Goal: Transaction & Acquisition: Download file/media

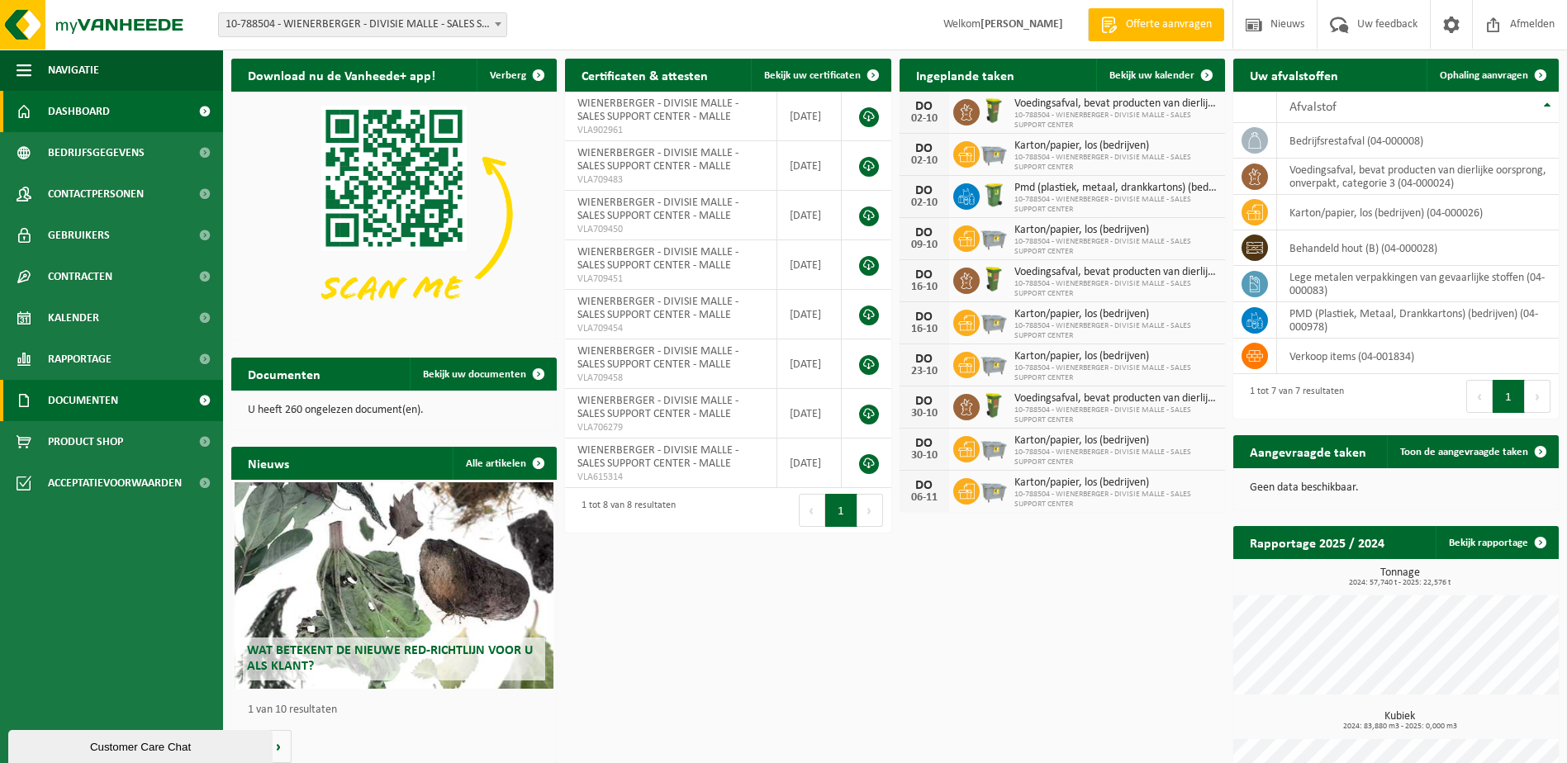
click at [72, 399] on span "Documenten" at bounding box center [83, 400] width 70 height 41
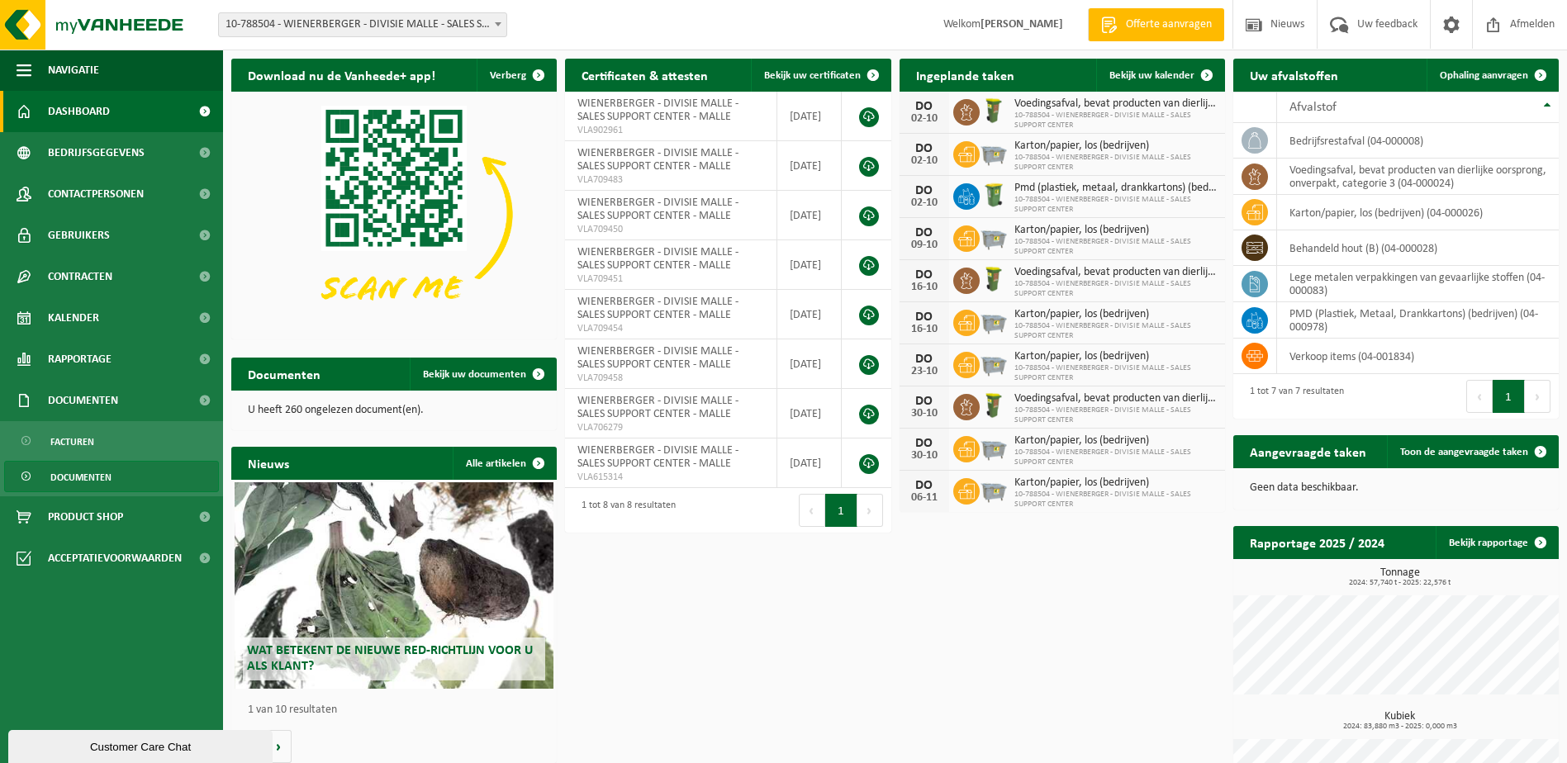
click at [77, 475] on span "Documenten" at bounding box center [80, 477] width 61 height 31
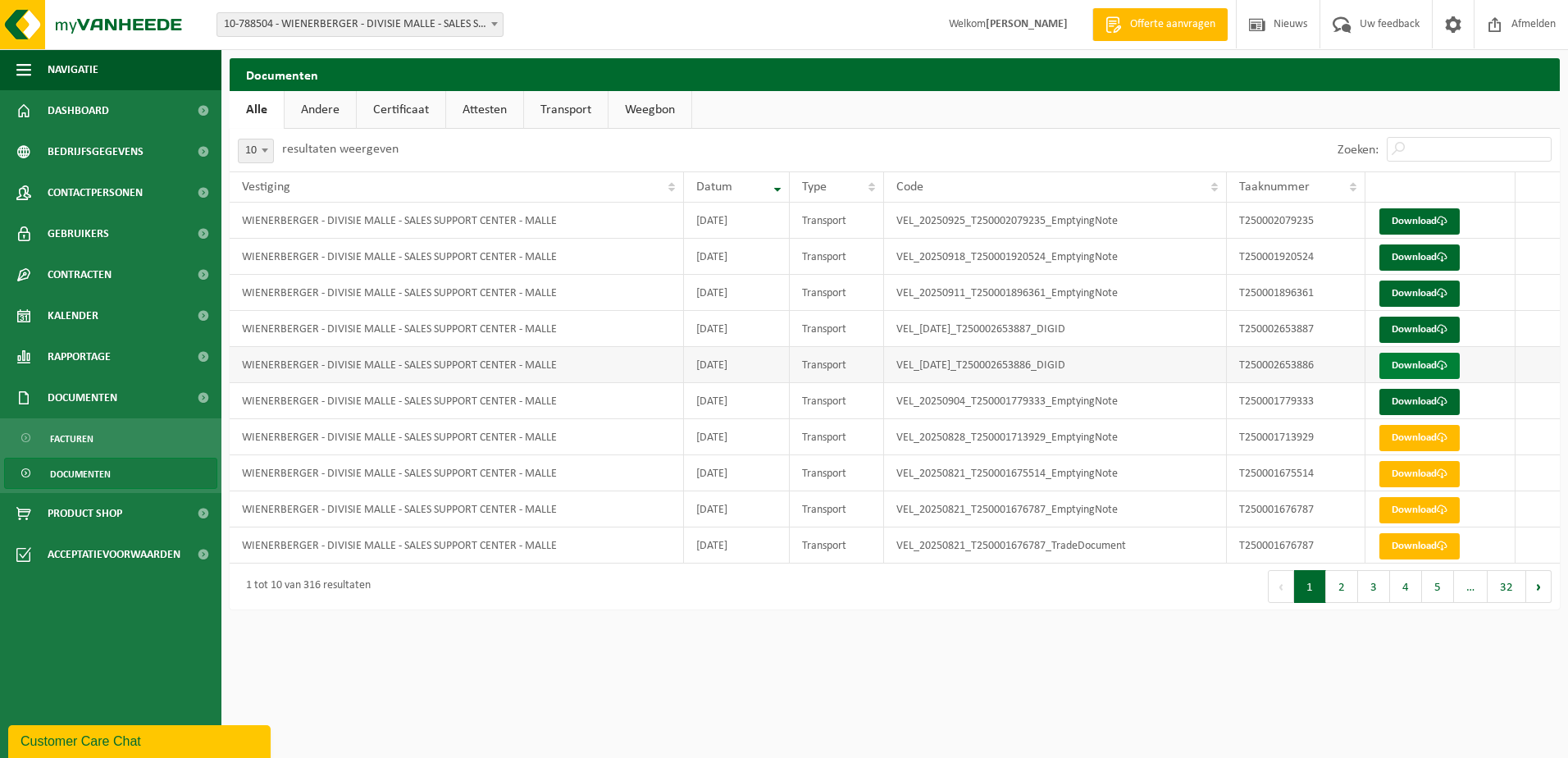
click at [1390, 367] on link "Download" at bounding box center [1419, 366] width 80 height 26
click at [1392, 403] on link "Download" at bounding box center [1419, 402] width 80 height 26
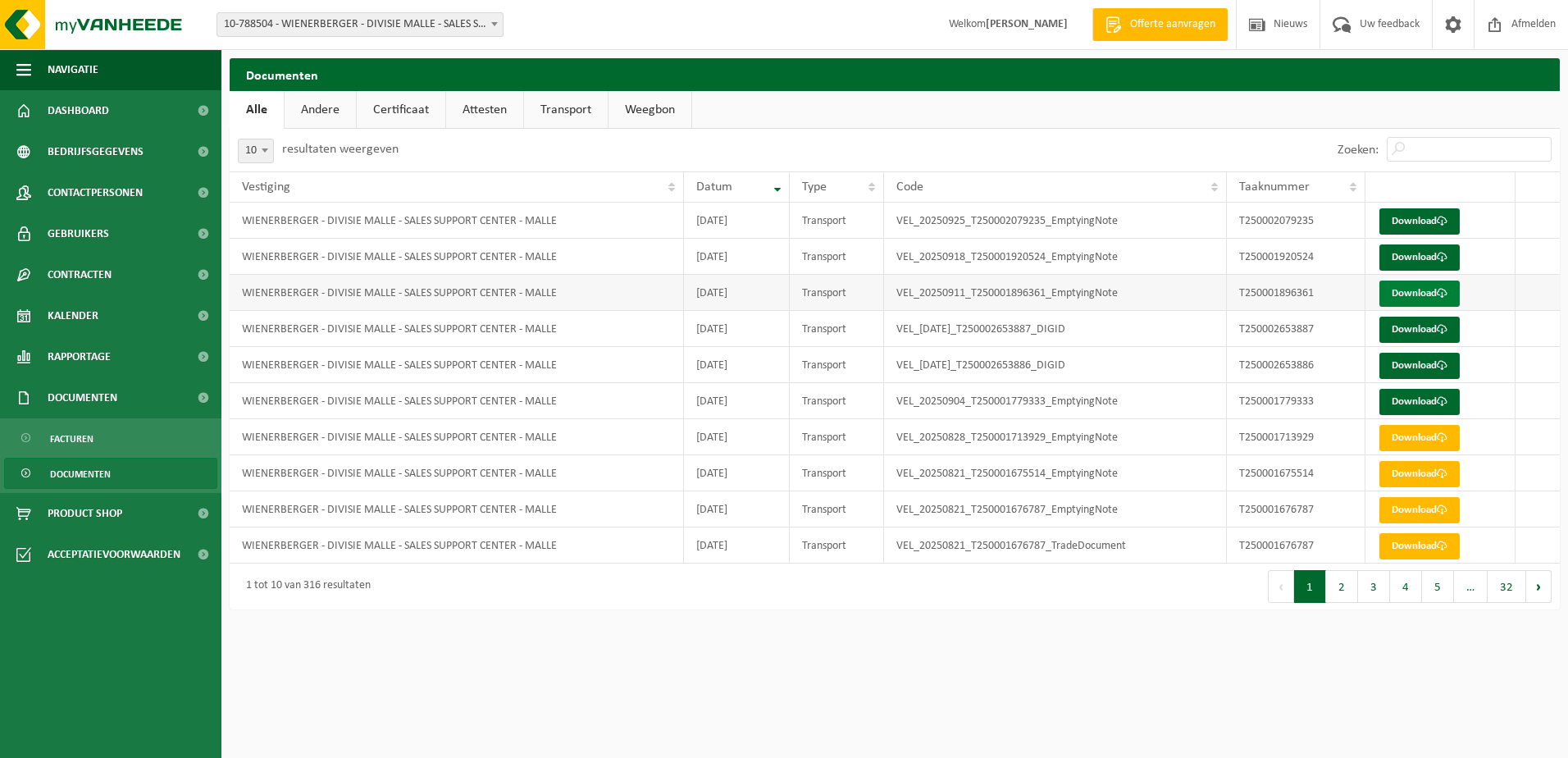
click at [1389, 288] on link "Download" at bounding box center [1419, 294] width 80 height 26
click at [1390, 257] on link "Download" at bounding box center [1419, 257] width 80 height 26
click at [1407, 222] on link "Download" at bounding box center [1419, 222] width 80 height 26
click at [1405, 329] on link "Download" at bounding box center [1419, 330] width 80 height 26
